Goal: Find specific page/section: Find specific page/section

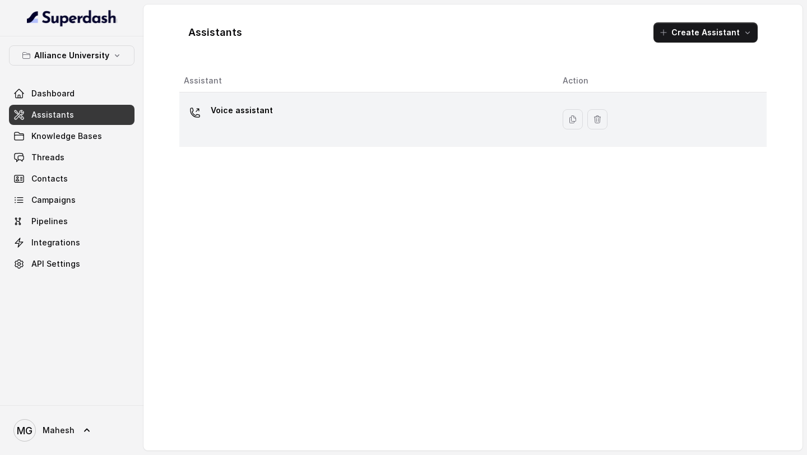
click at [270, 112] on div "Voice assistant" at bounding box center [364, 119] width 361 height 36
